Goal: Information Seeking & Learning: Learn about a topic

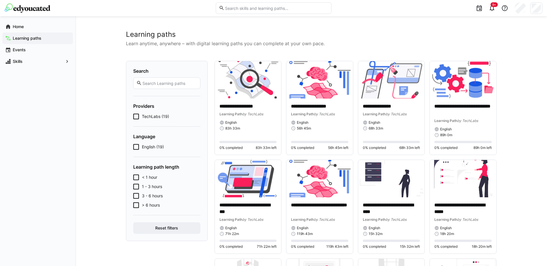
click at [162, 85] on input "text" at bounding box center [169, 83] width 55 height 5
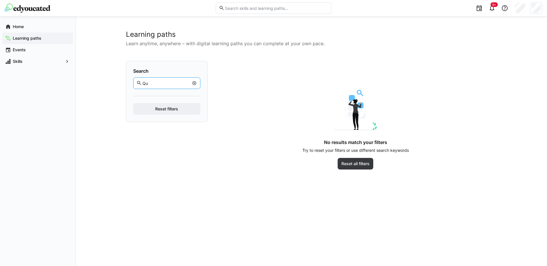
type input "Qu"
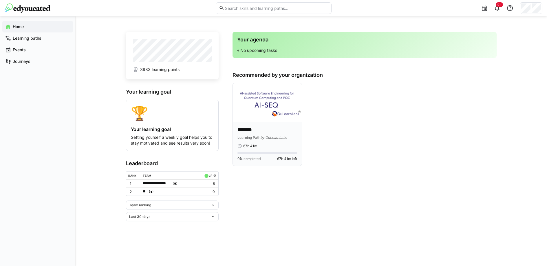
click at [275, 118] on img at bounding box center [267, 102] width 69 height 39
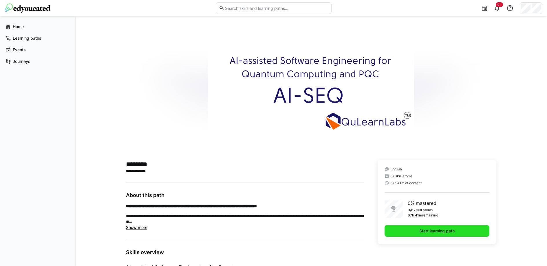
click at [412, 228] on span "Start learning path" at bounding box center [437, 231] width 105 height 12
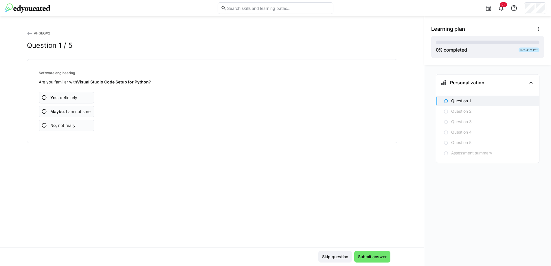
click at [64, 126] on span "No , not really" at bounding box center [62, 126] width 25 height 6
click at [44, 97] on eds-icon at bounding box center [44, 98] width 6 height 6
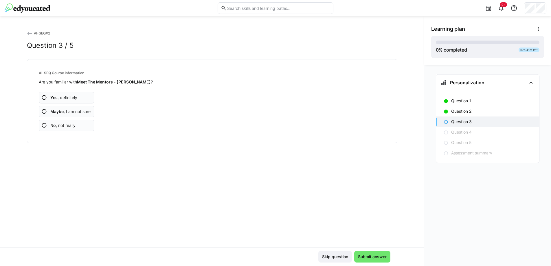
click at [61, 98] on span "Yes , definitely" at bounding box center [63, 98] width 27 height 6
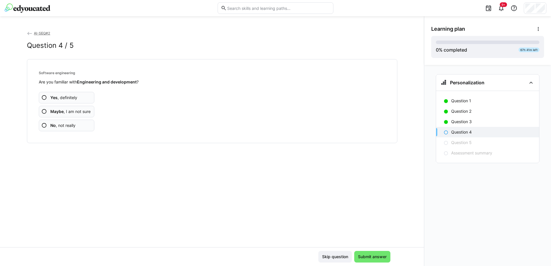
click at [76, 125] on app-assessment-question-radio "No , not really" at bounding box center [67, 126] width 56 height 12
click at [69, 114] on span "Maybe , I am not sure" at bounding box center [70, 112] width 40 height 6
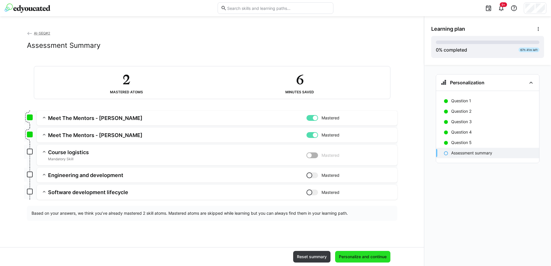
click at [358, 256] on span "Personalize and continue" at bounding box center [363, 257] width 50 height 6
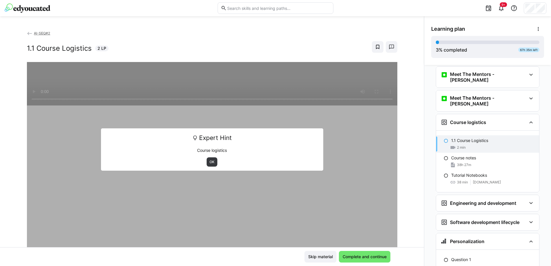
scroll to position [33, 0]
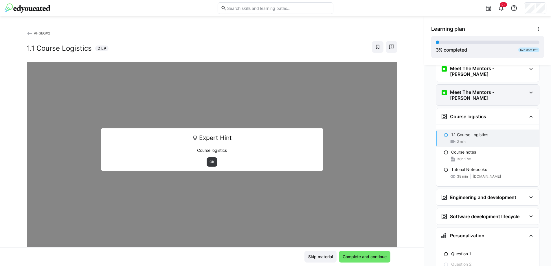
click at [529, 89] on eds-icon at bounding box center [531, 92] width 7 height 7
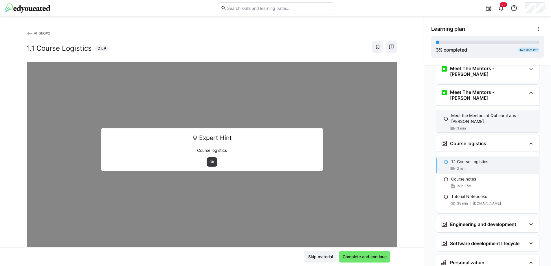
click at [485, 113] on p "Meet the Mentors at QuLearnLabs - Pascal" at bounding box center [493, 119] width 83 height 12
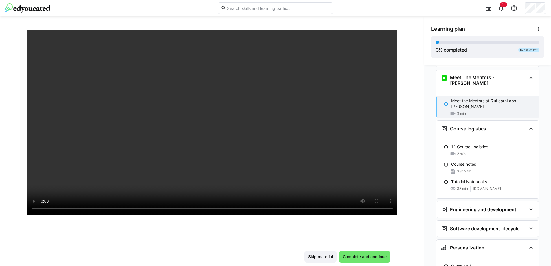
scroll to position [57, 0]
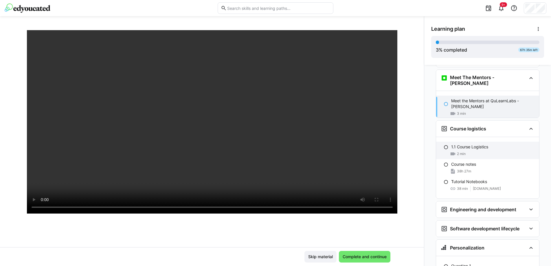
click at [472, 142] on div "1.1 Course Logistics 2 min" at bounding box center [487, 150] width 103 height 17
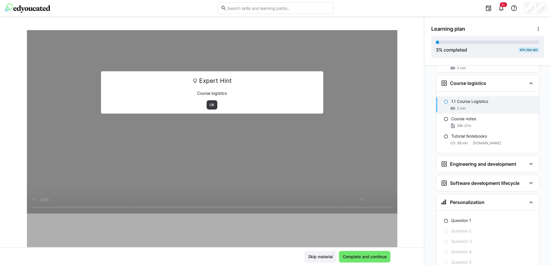
scroll to position [94, 0]
click at [211, 103] on span "OK" at bounding box center [212, 105] width 6 height 5
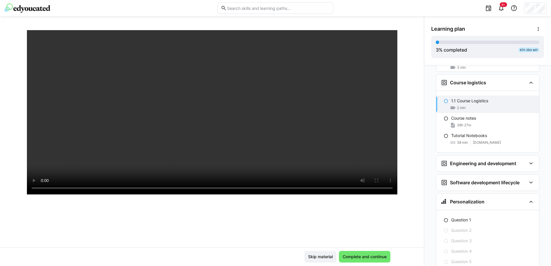
scroll to position [85, 0]
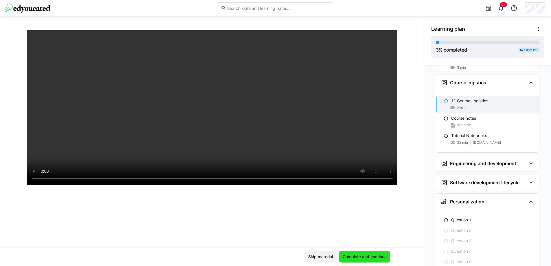
click at [352, 254] on span "Complete and continue" at bounding box center [365, 257] width 46 height 6
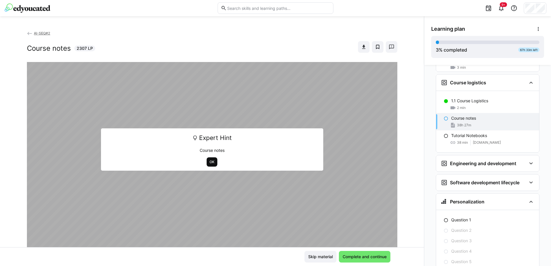
click at [209, 160] on span "OK" at bounding box center [212, 162] width 6 height 5
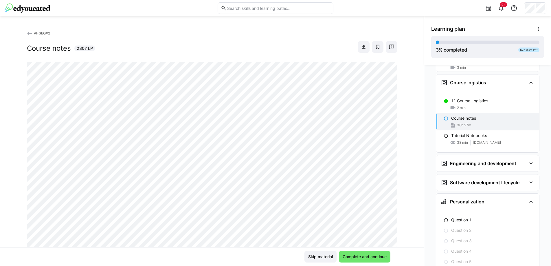
click at [465, 122] on div "38h 27m" at bounding box center [460, 125] width 21 height 6
click at [444, 116] on eds-icon at bounding box center [446, 118] width 5 height 5
click at [463, 115] on p "Course notes" at bounding box center [464, 118] width 25 height 6
click at [445, 116] on eds-icon at bounding box center [446, 118] width 5 height 5
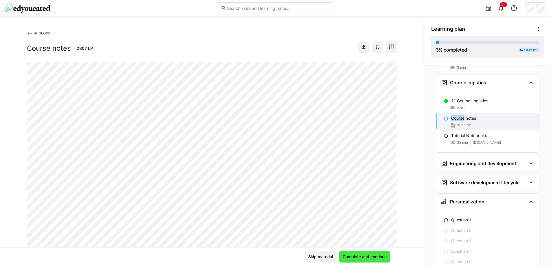
click at [352, 258] on span "Complete and continue" at bounding box center [365, 257] width 46 height 6
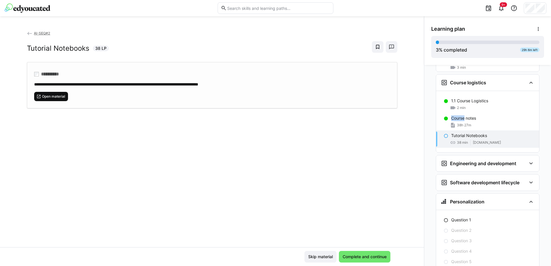
click at [46, 95] on span "Open material" at bounding box center [53, 96] width 24 height 5
click at [349, 257] on span "Complete and continue" at bounding box center [365, 257] width 46 height 6
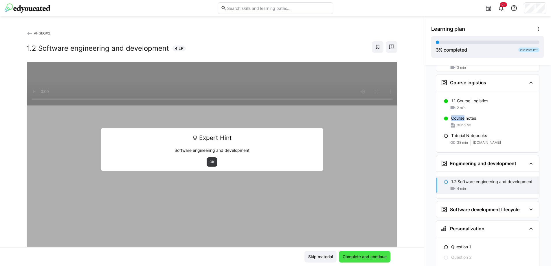
scroll to position [118, 0]
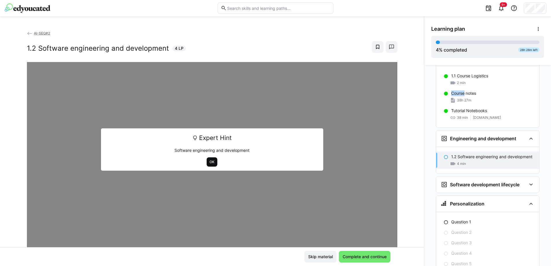
click at [211, 162] on span "OK" at bounding box center [212, 162] width 6 height 5
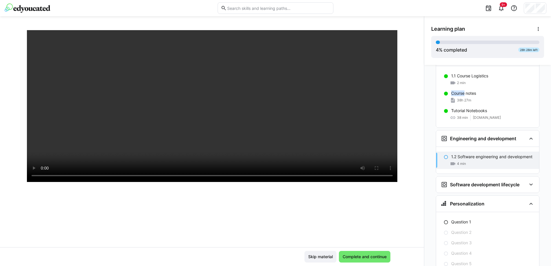
scroll to position [98, 0]
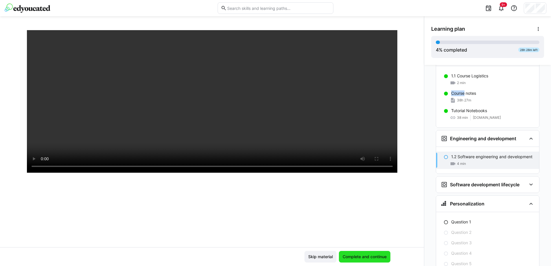
click at [357, 256] on span "Complete and continue" at bounding box center [365, 257] width 46 height 6
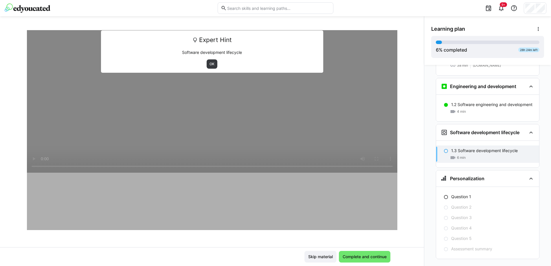
scroll to position [172, 0]
